Goal: Information Seeking & Learning: Learn about a topic

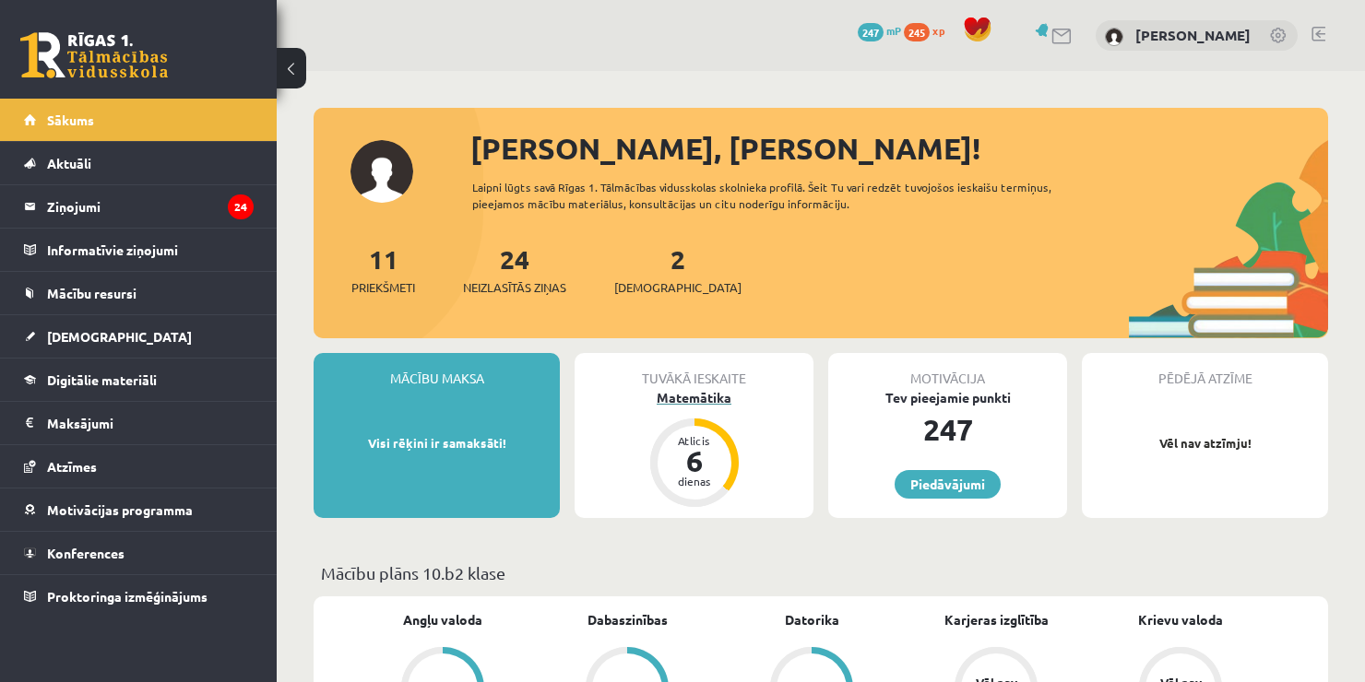
click at [670, 402] on div "Matemātika" at bounding box center [693, 397] width 239 height 19
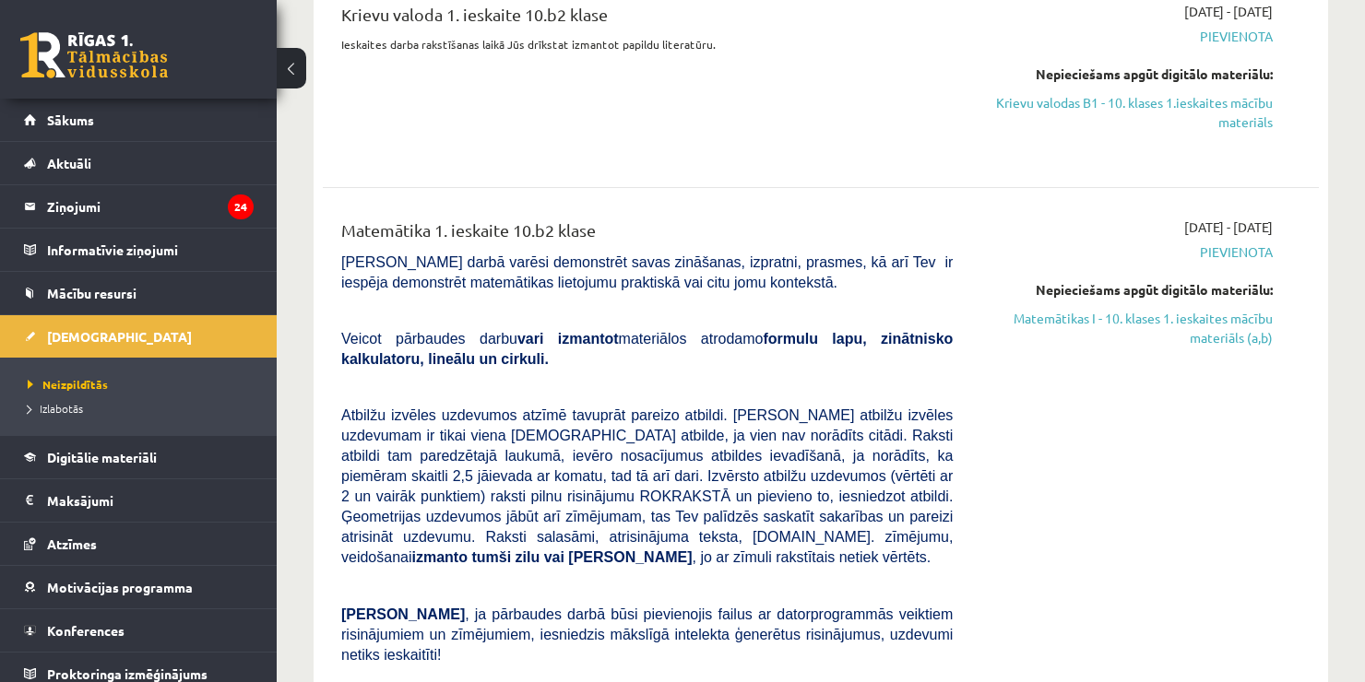
scroll to position [823, 0]
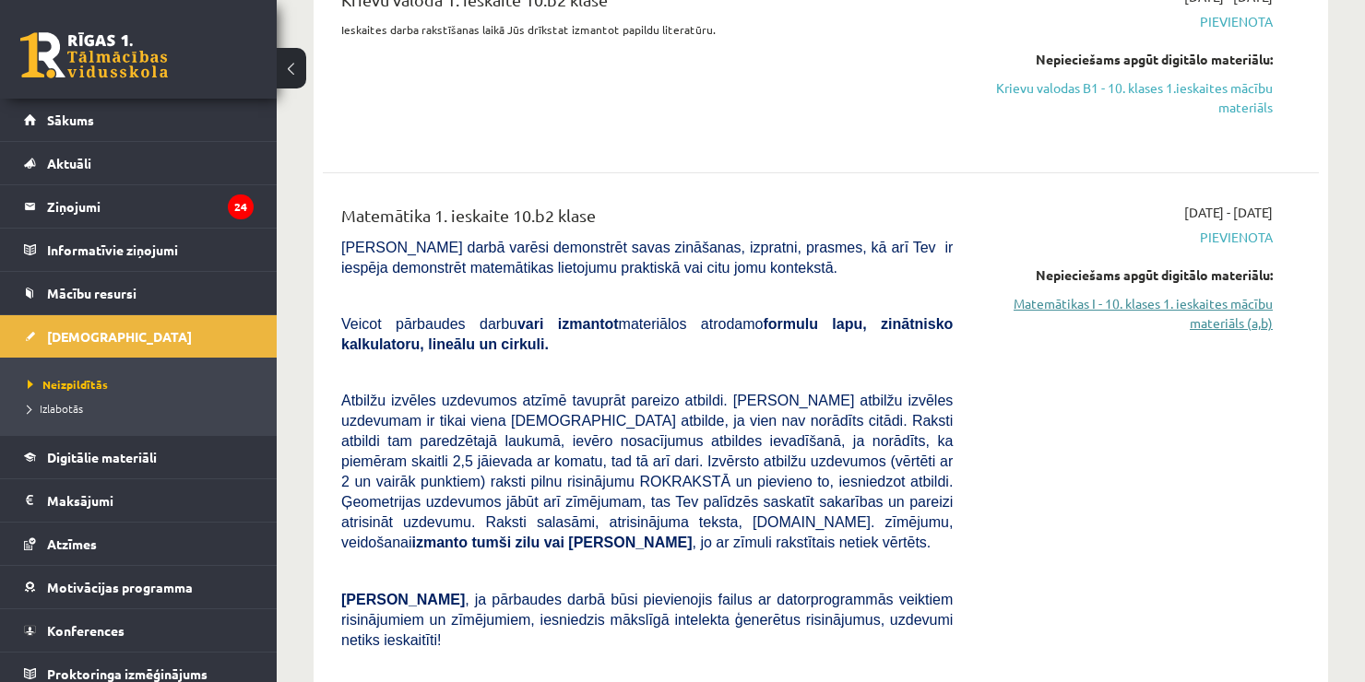
click at [1208, 302] on link "Matemātikas I - 10. klases 1. ieskaites mācību materiāls (a,b)" at bounding box center [1126, 313] width 292 height 39
click at [77, 125] on span "Sākums" at bounding box center [70, 120] width 47 height 17
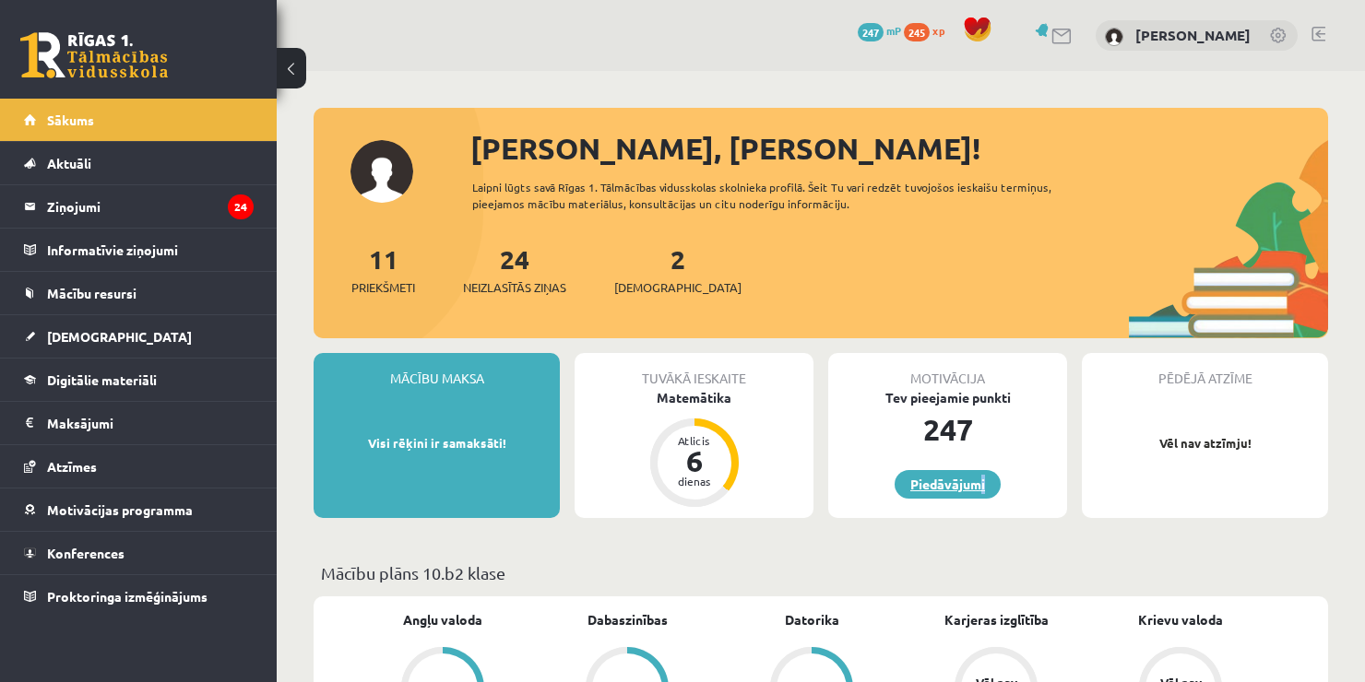
click at [942, 488] on link "Piedāvājumi" at bounding box center [947, 484] width 106 height 29
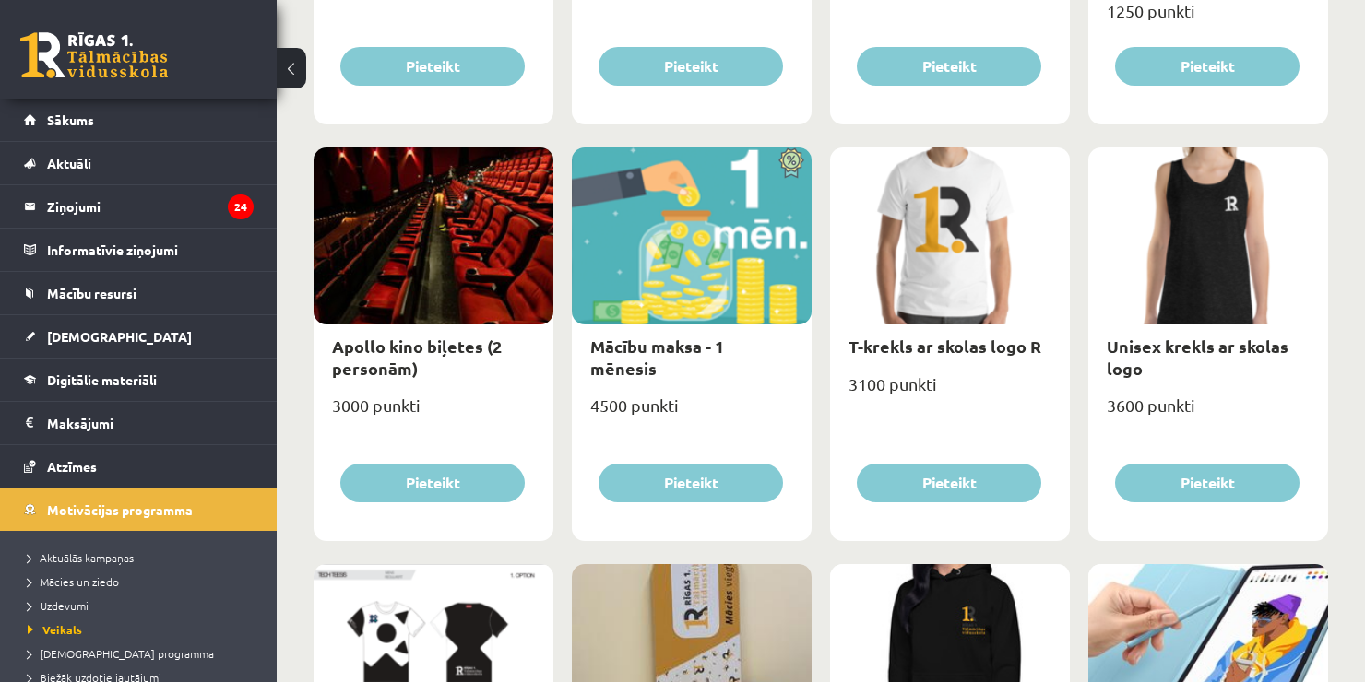
scroll to position [567, 0]
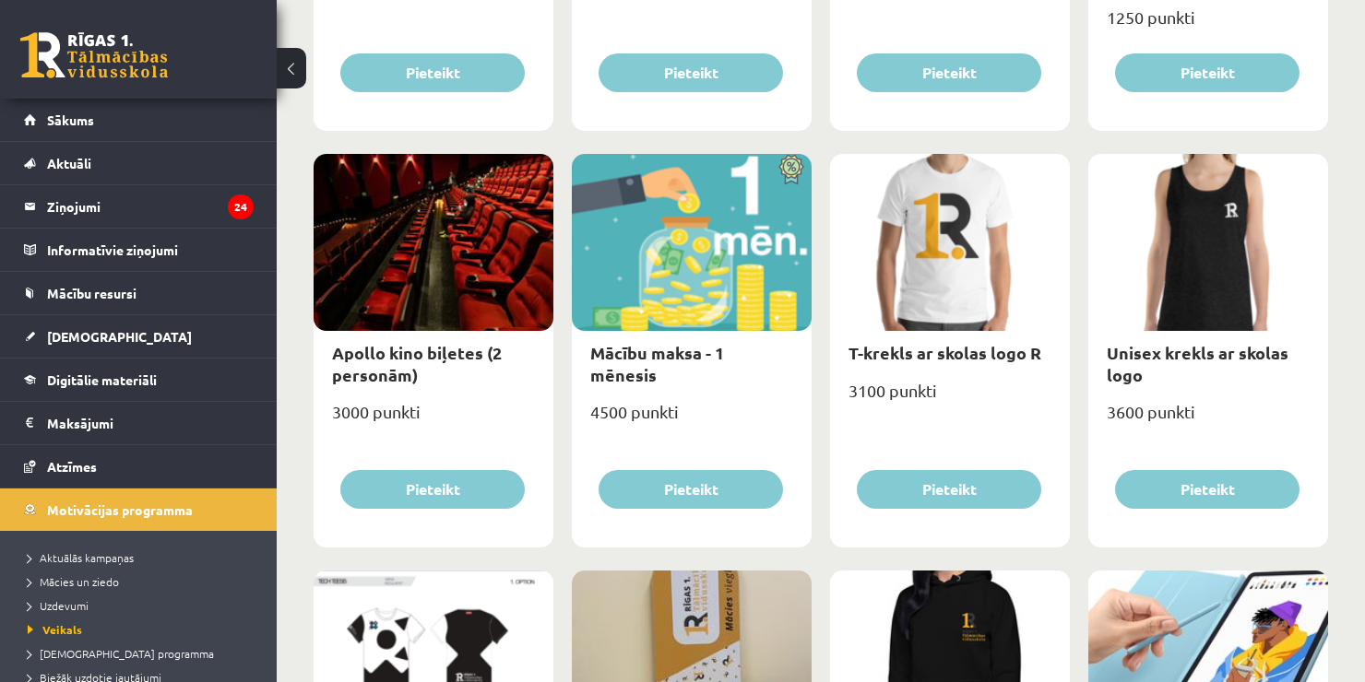
drag, startPoint x: 1377, startPoint y: 151, endPoint x: 1334, endPoint y: 82, distance: 81.1
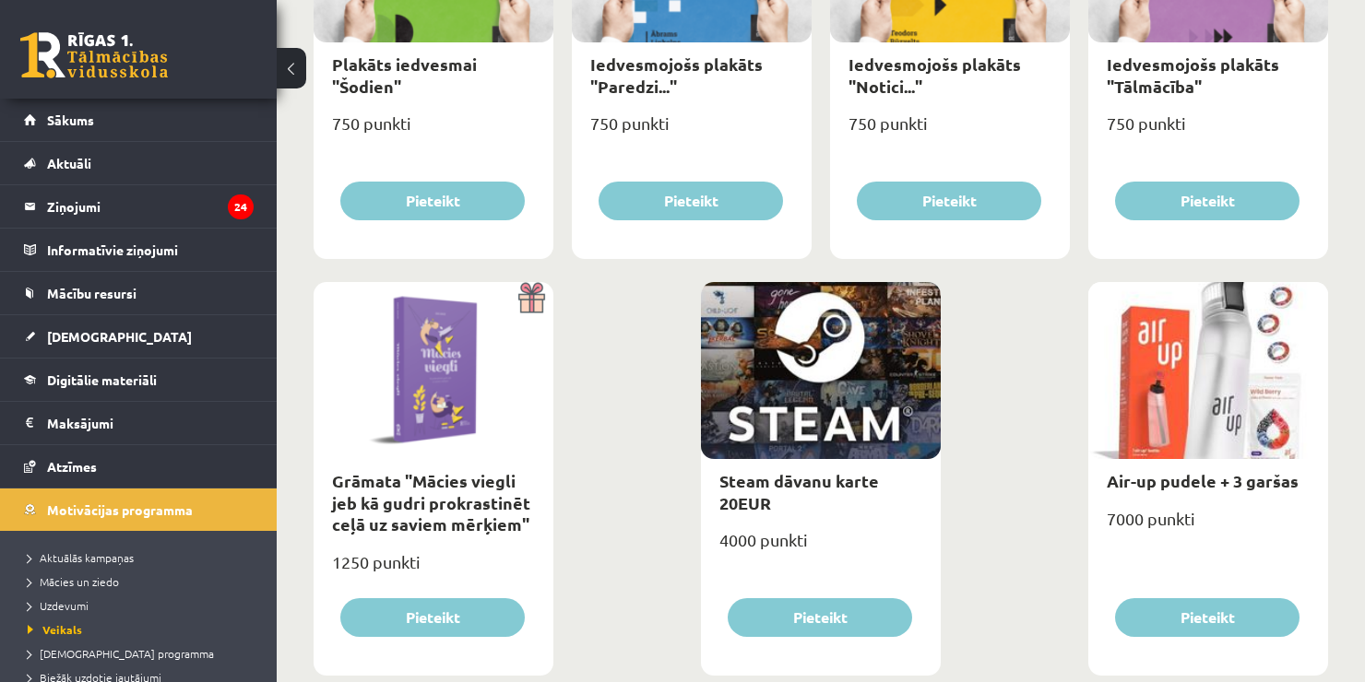
scroll to position [2150, 0]
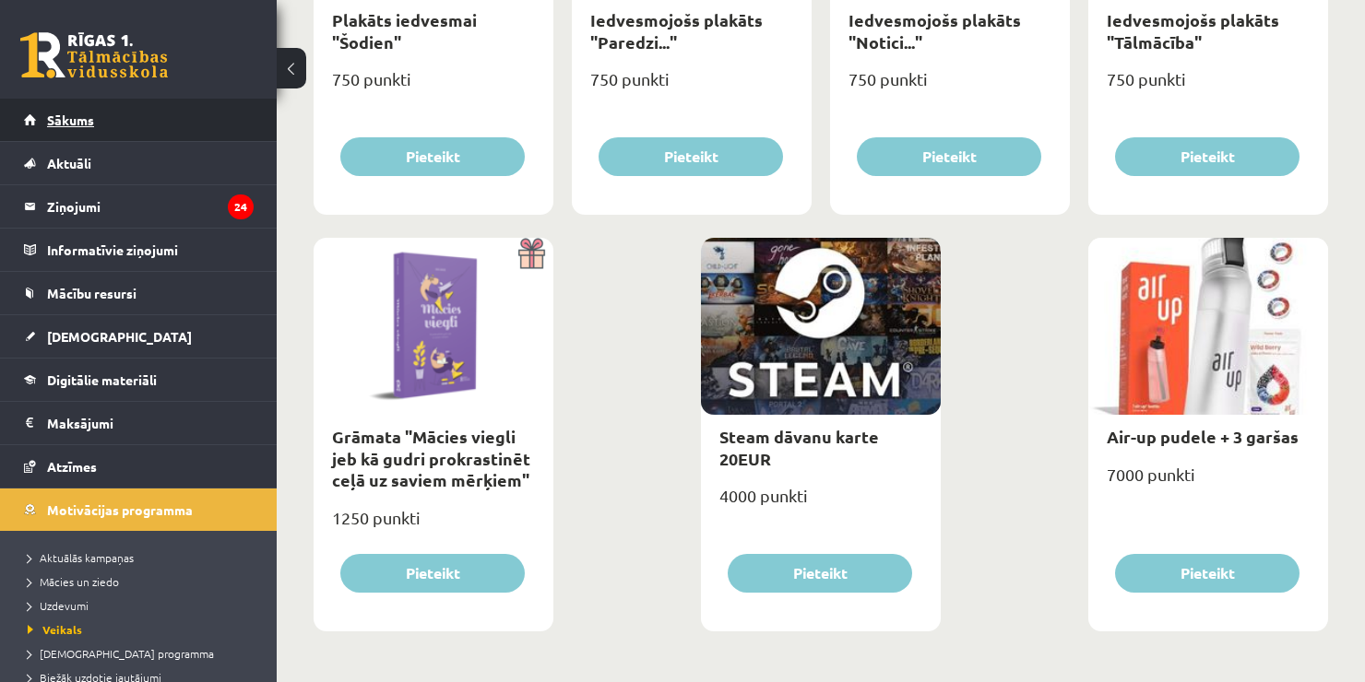
click at [151, 112] on link "Sākums" at bounding box center [139, 120] width 230 height 42
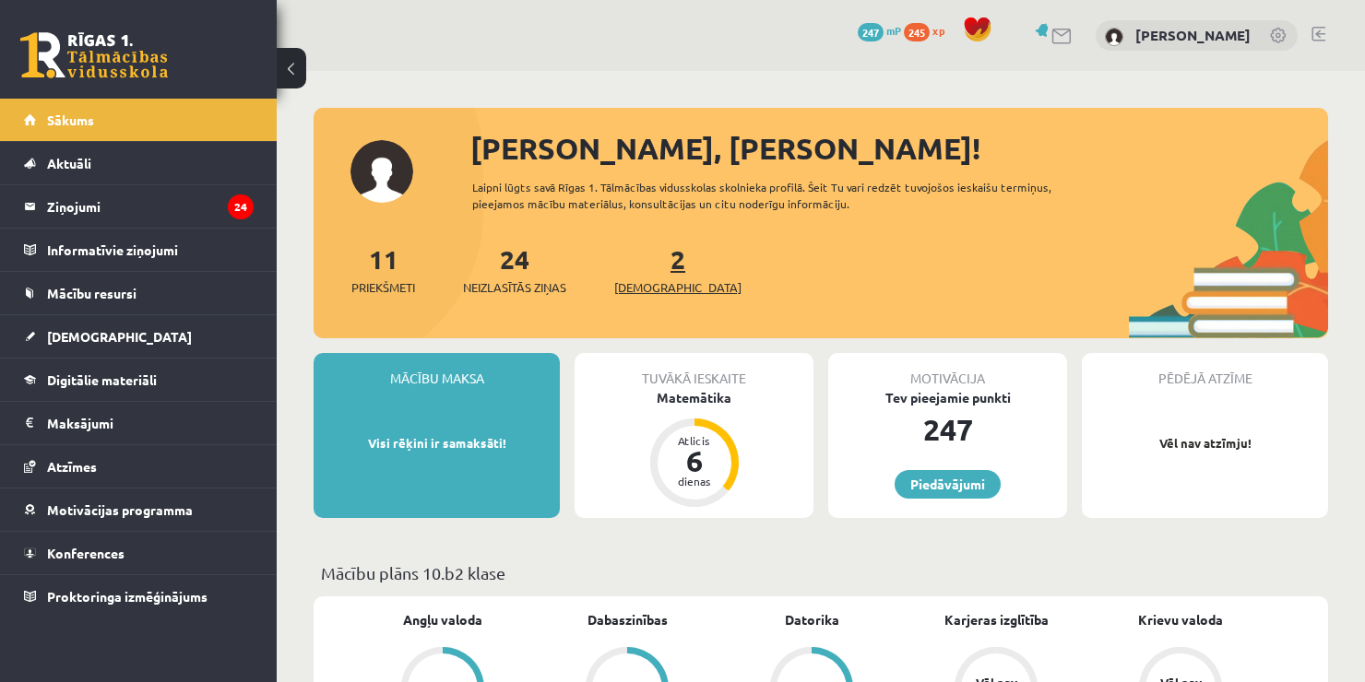
click at [652, 259] on link "2 Ieskaites" at bounding box center [677, 270] width 127 height 54
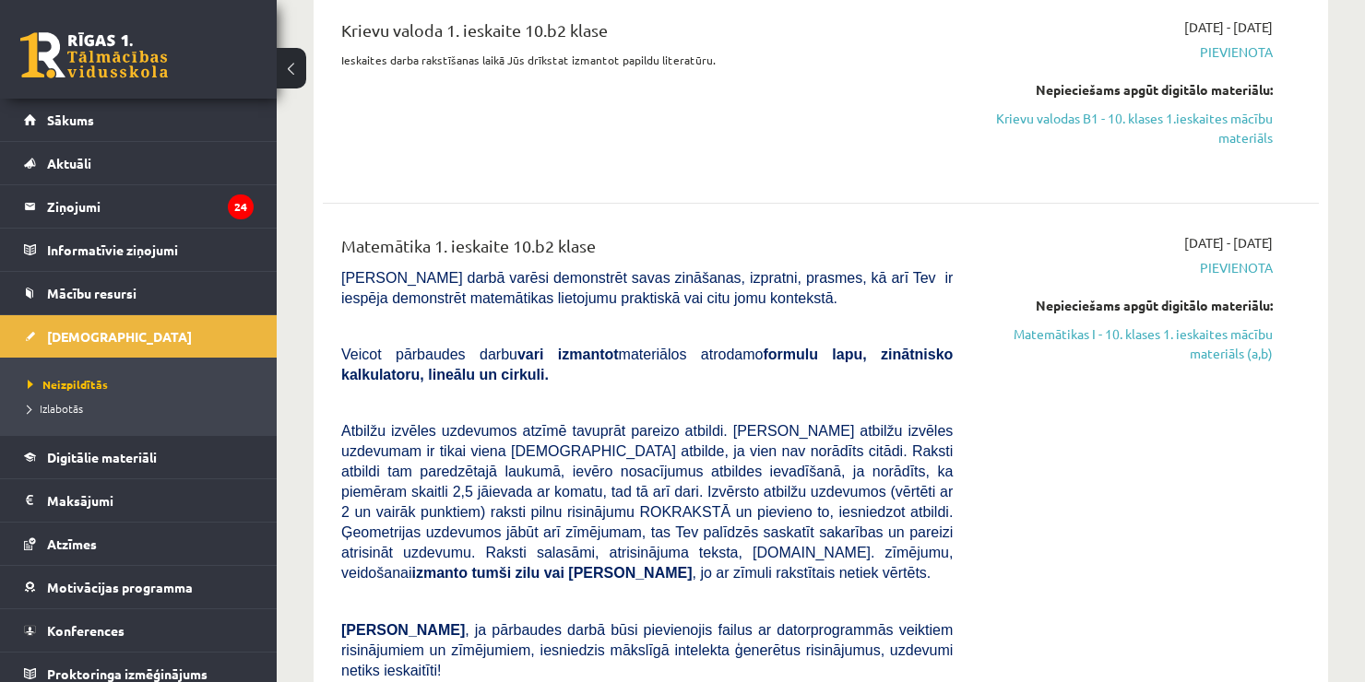
scroll to position [823, 0]
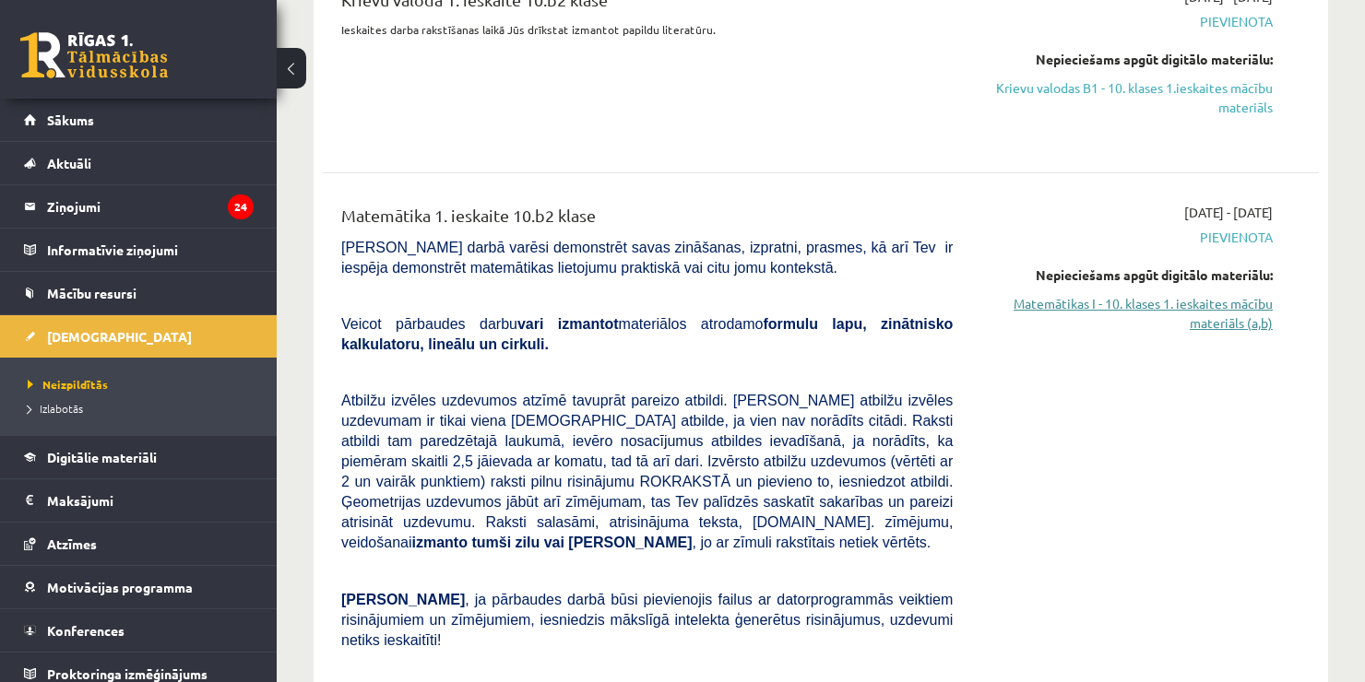
click at [1208, 311] on link "Matemātikas I - 10. klases 1. ieskaites mācību materiāls (a,b)" at bounding box center [1126, 313] width 292 height 39
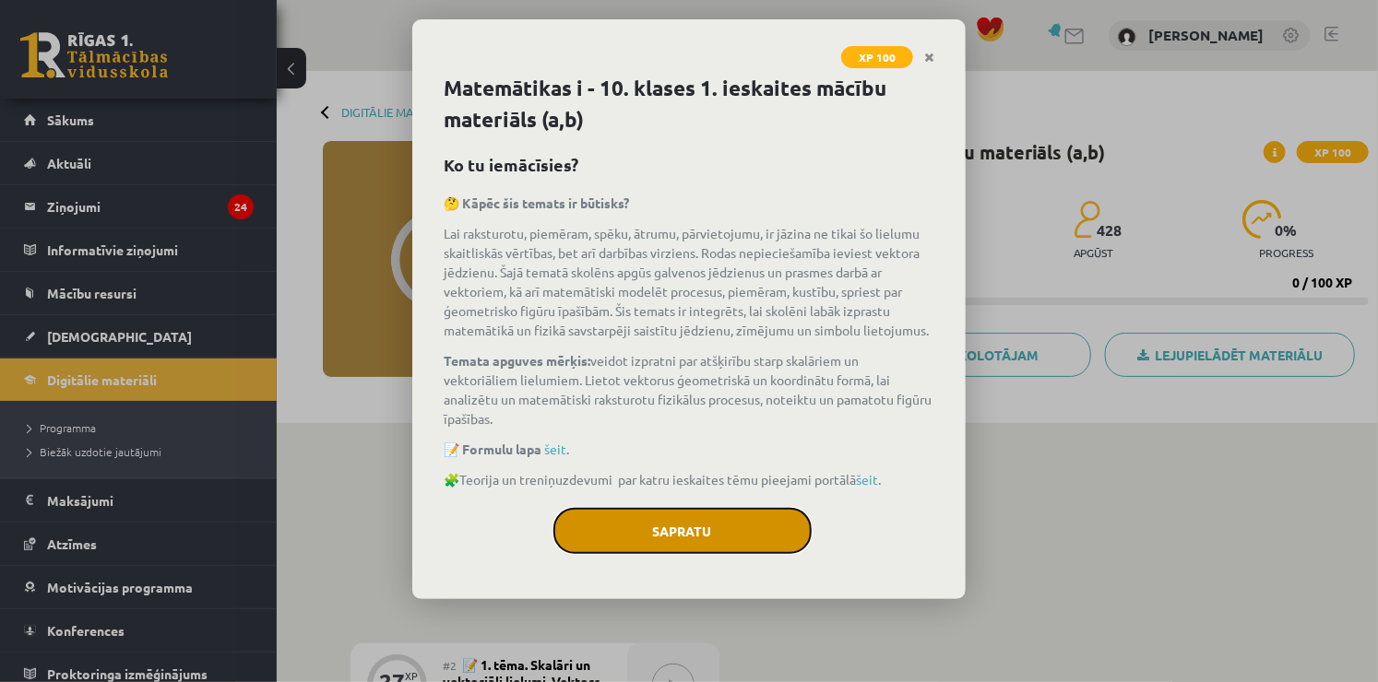
click at [741, 527] on button "Sapratu" at bounding box center [682, 531] width 258 height 46
